Goal: Task Accomplishment & Management: Manage account settings

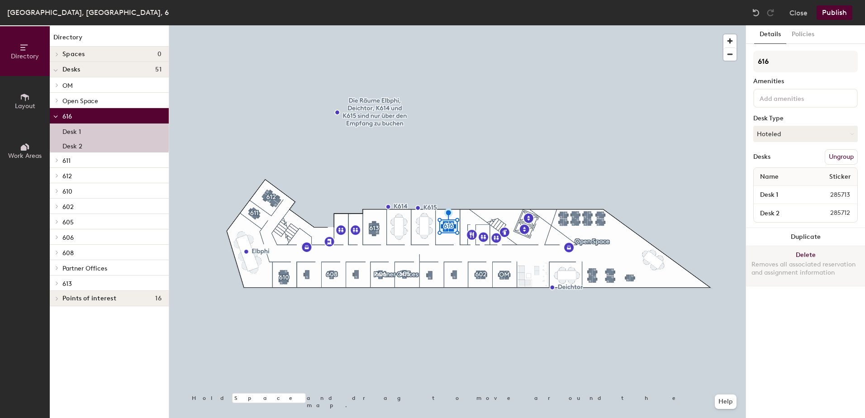
click at [806, 253] on button "Delete Removes all associated reservation and assignment information" at bounding box center [805, 266] width 119 height 40
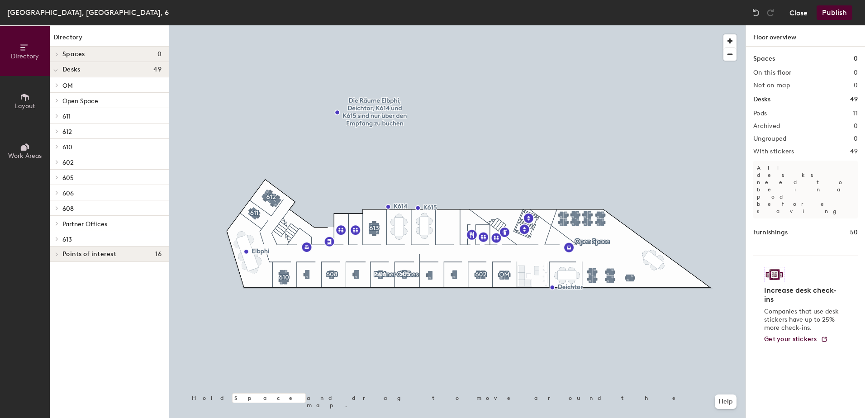
click at [800, 13] on button "Close" at bounding box center [798, 12] width 18 height 14
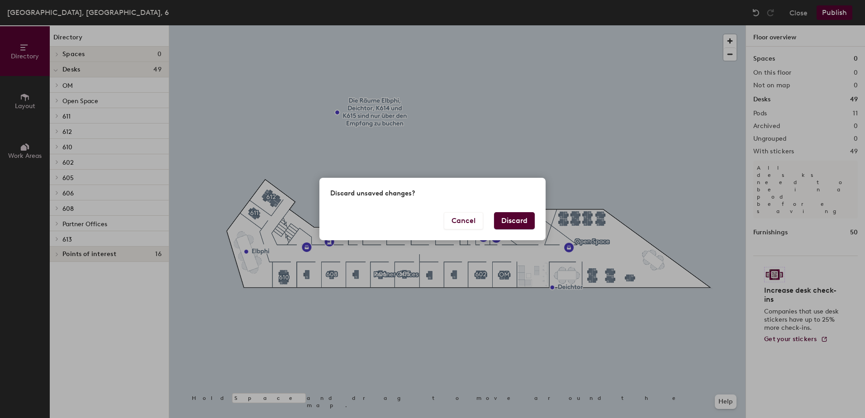
click at [513, 219] on button "Discard" at bounding box center [514, 220] width 41 height 17
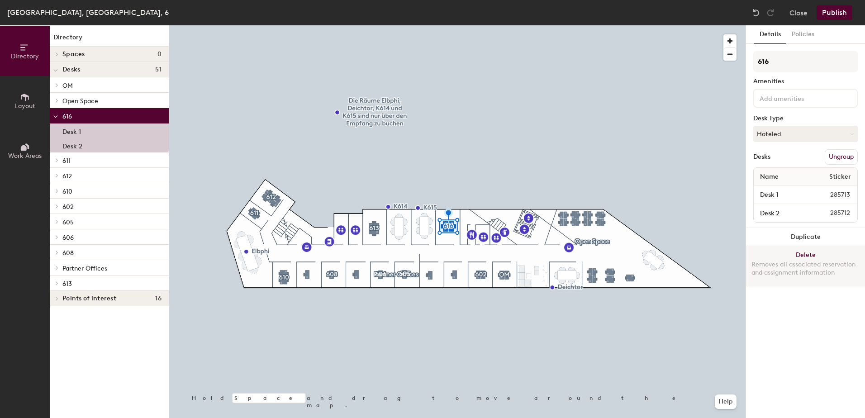
click at [804, 254] on button "Delete Removes all associated reservation and assignment information" at bounding box center [805, 266] width 119 height 40
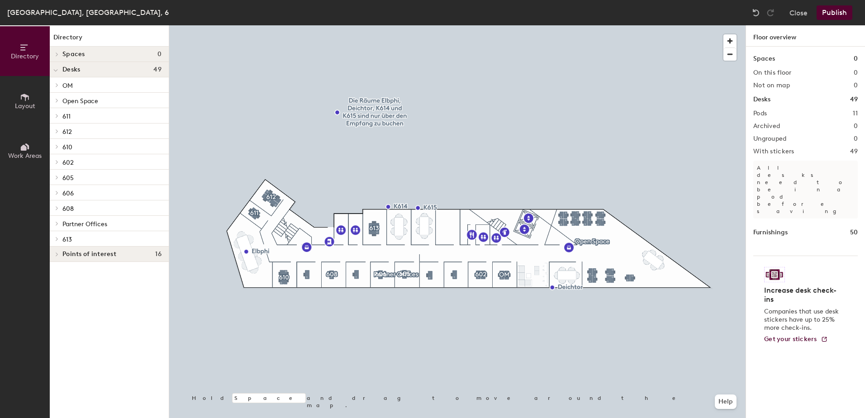
click at [834, 11] on button "Publish" at bounding box center [835, 12] width 36 height 14
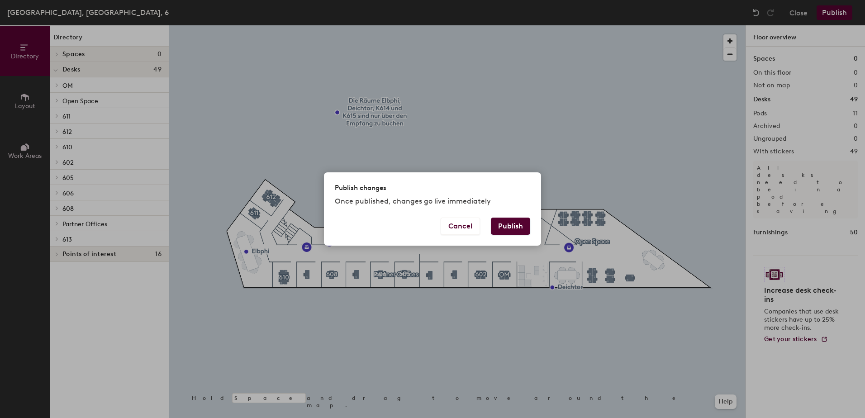
click at [504, 227] on button "Publish" at bounding box center [510, 226] width 39 height 17
